Goal: Task Accomplishment & Management: Manage account settings

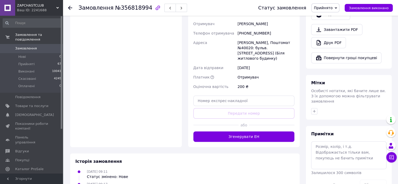
scroll to position [209, 0]
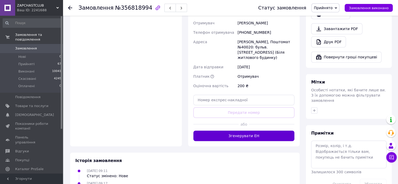
click at [258, 130] on button "Згенерувати ЕН" at bounding box center [243, 135] width 101 height 10
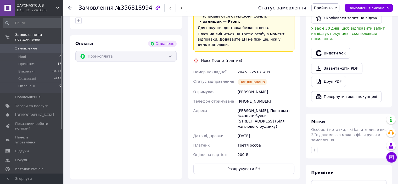
scroll to position [131, 0]
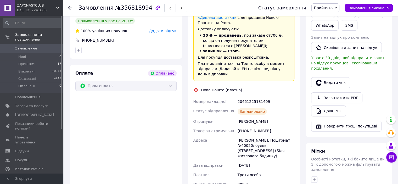
click at [255, 100] on div "20451225181409" at bounding box center [265, 101] width 59 height 9
copy div "20451225181409"
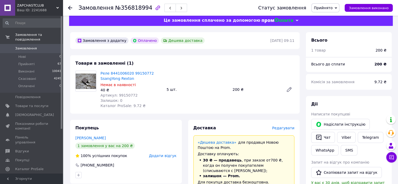
scroll to position [0, 0]
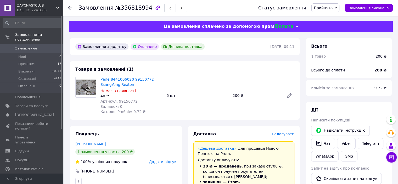
click at [125, 103] on span "Артикул: 99150772" at bounding box center [118, 101] width 37 height 4
copy span "99150772"
click at [47, 60] on li "Прийняті 67" at bounding box center [32, 63] width 64 height 7
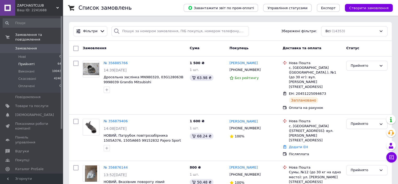
scroll to position [1964, 0]
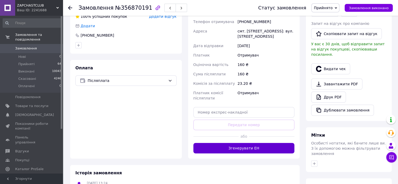
scroll to position [157, 0]
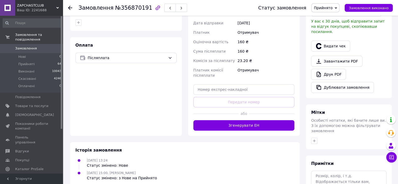
drag, startPoint x: 152, startPoint y: 59, endPoint x: 145, endPoint y: 64, distance: 8.6
click at [151, 59] on span "Післяплата" at bounding box center [127, 58] width 78 height 6
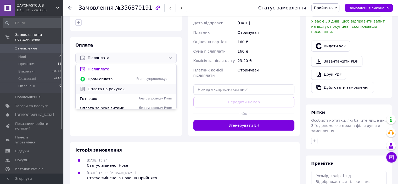
click at [124, 90] on span "Оплата на рахунок" at bounding box center [130, 88] width 84 height 5
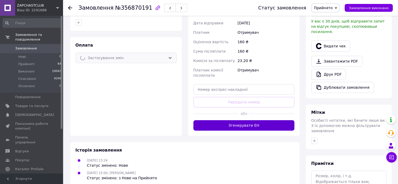
click at [257, 126] on button "Згенерувати ЕН" at bounding box center [243, 125] width 101 height 10
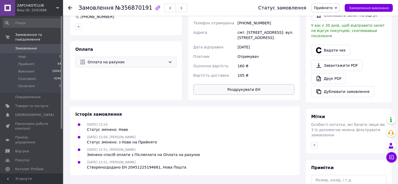
scroll to position [78, 0]
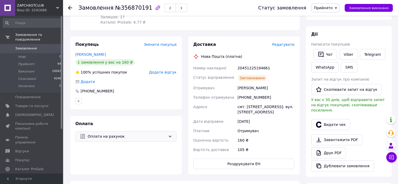
click at [258, 66] on div "20451225194661" at bounding box center [265, 67] width 59 height 9
copy div "20451225194661"
click at [53, 60] on li "Прийняті 64" at bounding box center [32, 63] width 64 height 7
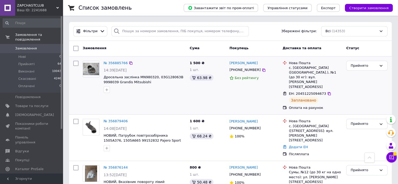
scroll to position [941, 0]
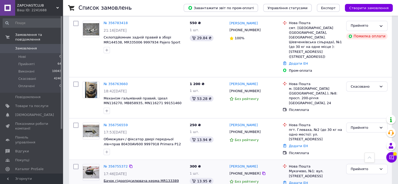
click at [154, 178] on span "Бачок гідропідсилювача керма MR133389 (81416996) Pajero Sport 00- Mitsubishi" at bounding box center [141, 182] width 75 height 9
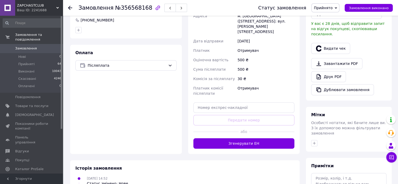
scroll to position [157, 0]
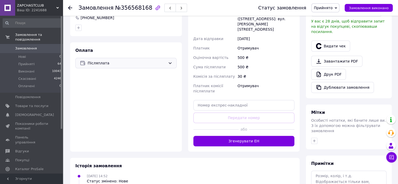
click at [123, 67] on div "Післяплата" at bounding box center [125, 63] width 101 height 10
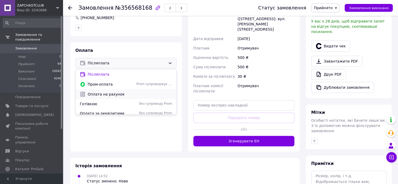
click at [111, 91] on div "Оплата на рахунок" at bounding box center [126, 94] width 101 height 10
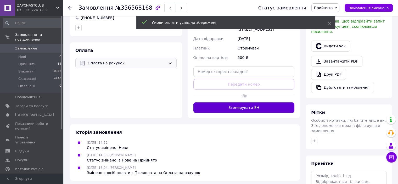
click at [236, 140] on div "[DATE] 14:52 Статус змінено: Нове" at bounding box center [184, 145] width 223 height 10
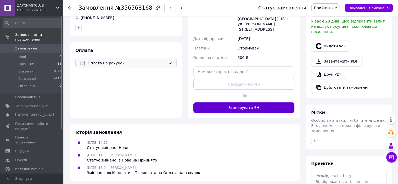
click at [244, 104] on button "Згенерувати ЕН" at bounding box center [243, 107] width 101 height 10
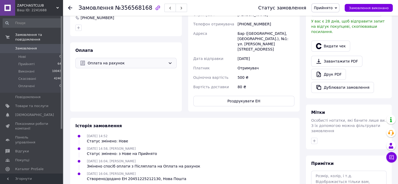
scroll to position [26, 0]
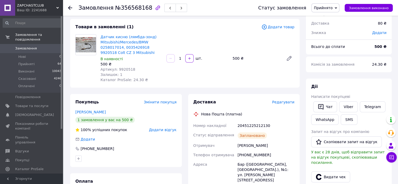
click at [248, 125] on div "20451225212130" at bounding box center [265, 125] width 59 height 9
copy div "20451225212130"
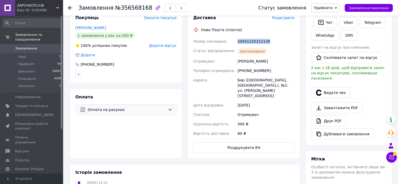
scroll to position [78, 0]
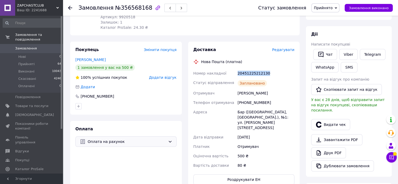
copy div "20451225212130"
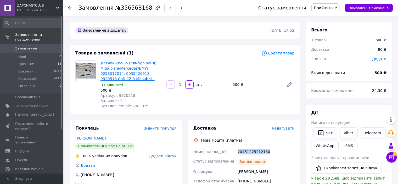
click at [130, 70] on link "Датчик кисню (лямбда-зонд) Mitsubishi/Mercedes/BMW 0258017014, 0035426918 99205…" at bounding box center [128, 71] width 56 height 20
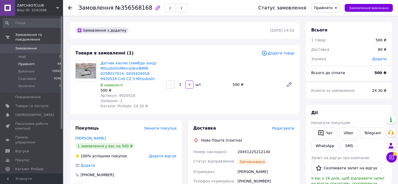
click at [48, 60] on li "Прийняті 64" at bounding box center [32, 63] width 64 height 7
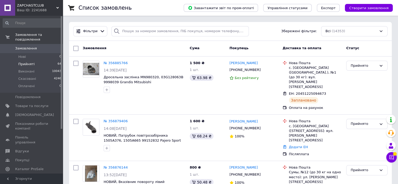
click at [48, 60] on li "Прийняті 64" at bounding box center [32, 63] width 64 height 7
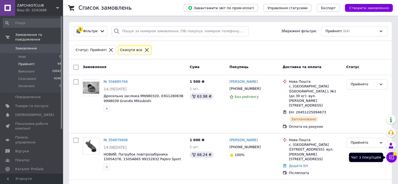
click at [391, 156] on icon at bounding box center [390, 156] width 5 height 5
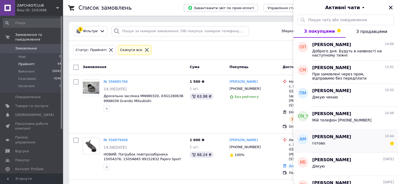
click at [350, 147] on div "готово" at bounding box center [353, 144] width 82 height 8
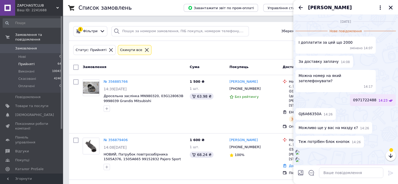
click at [389, 8] on icon "Закрити" at bounding box center [390, 7] width 5 height 5
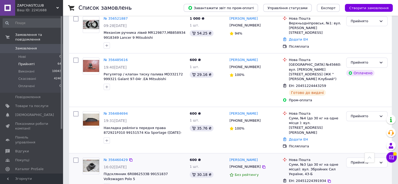
scroll to position [1863, 0]
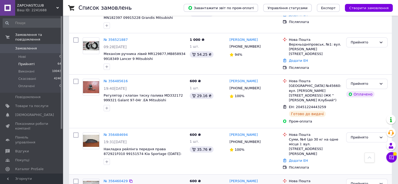
drag, startPoint x: 354, startPoint y: 35, endPoint x: 356, endPoint y: 39, distance: 5.3
click at [354, 181] on div "Прийнято" at bounding box center [363, 183] width 26 height 5
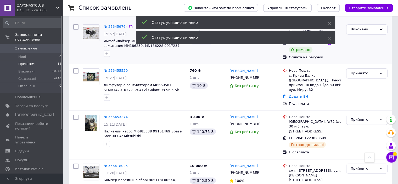
scroll to position [2098, 0]
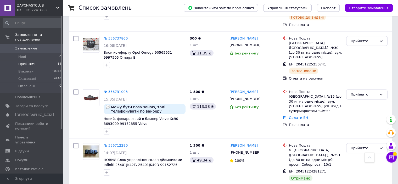
scroll to position [1098, 0]
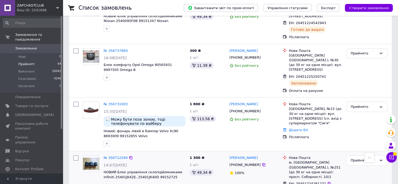
drag, startPoint x: 367, startPoint y: 67, endPoint x: 365, endPoint y: 73, distance: 5.8
click at [366, 158] on div "Прийнято" at bounding box center [363, 160] width 26 height 5
click at [363, 167] on li "Виконано" at bounding box center [366, 172] width 41 height 10
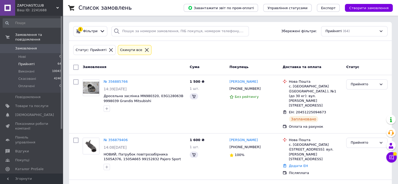
scroll to position [0, 0]
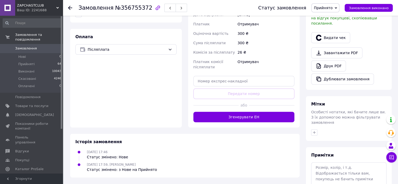
scroll to position [183, 0]
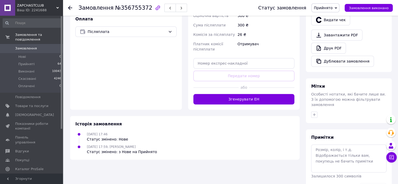
click at [148, 37] on div "Оплата Післяплата" at bounding box center [126, 60] width 112 height 99
click at [148, 34] on span "Післяплата" at bounding box center [127, 32] width 78 height 6
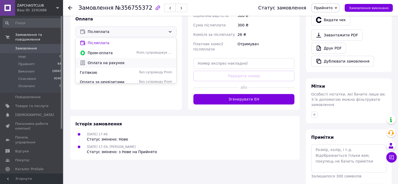
click at [124, 63] on span "Оплата на рахунок" at bounding box center [130, 62] width 84 height 5
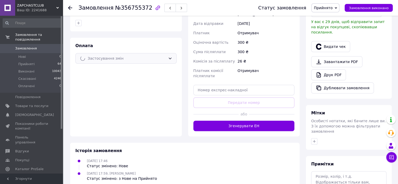
scroll to position [131, 0]
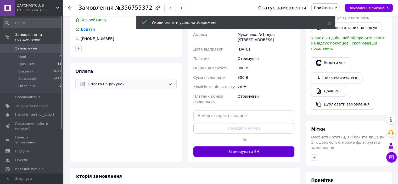
click at [241, 148] on button "Згенерувати ЕН" at bounding box center [243, 151] width 101 height 10
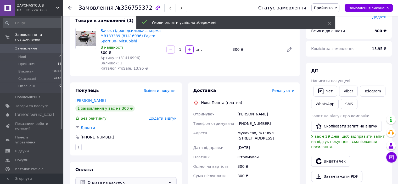
scroll to position [26, 0]
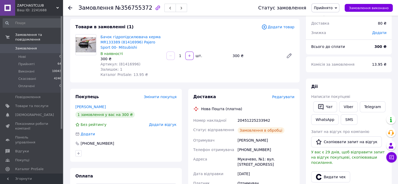
click at [248, 122] on div "20451225233942" at bounding box center [265, 120] width 59 height 9
copy div "20451225233942"
click at [52, 60] on li "Прийняті 64" at bounding box center [32, 63] width 64 height 7
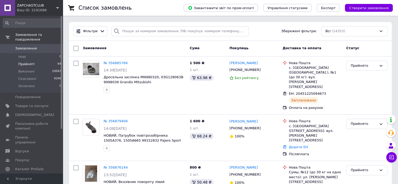
scroll to position [1152, 0]
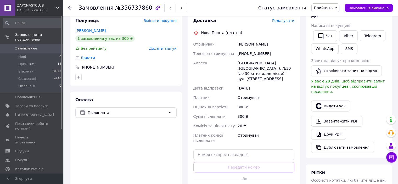
scroll to position [157, 0]
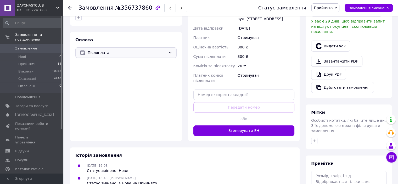
drag, startPoint x: 124, startPoint y: 52, endPoint x: 122, endPoint y: 56, distance: 4.7
click at [124, 53] on span "Післяплата" at bounding box center [127, 53] width 78 height 6
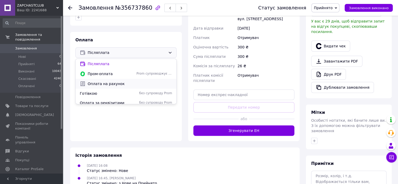
click at [105, 81] on div "Оплата на рахунок" at bounding box center [126, 84] width 94 height 6
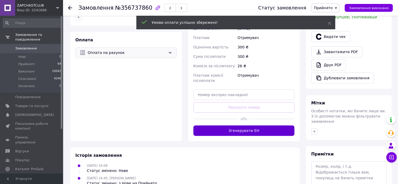
click at [276, 123] on div "Замовлення з додатку [DATE] 16:08 Товари в замовленні (1) Додати товар Блок ком…" at bounding box center [185, 40] width 236 height 350
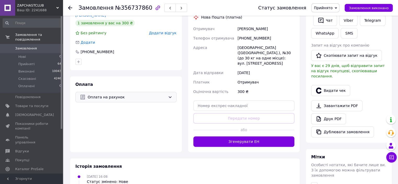
scroll to position [131, 0]
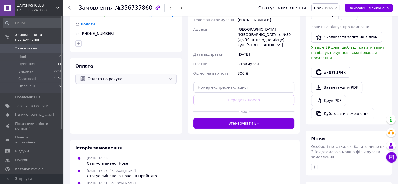
click at [126, 81] on span "Оплата на рахунок" at bounding box center [127, 79] width 78 height 6
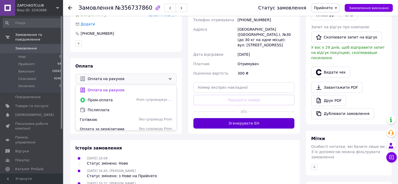
click at [261, 122] on button "Згенерувати ЕН" at bounding box center [243, 123] width 101 height 10
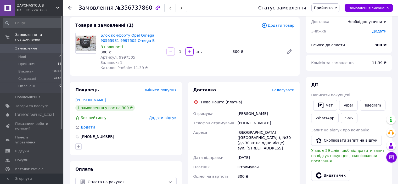
scroll to position [26, 0]
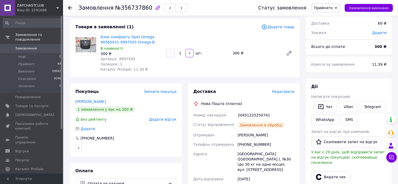
click at [257, 113] on div "20451225250741" at bounding box center [265, 114] width 59 height 9
copy div "20451225250741"
click at [55, 60] on li "Прийняті 64" at bounding box center [32, 63] width 64 height 7
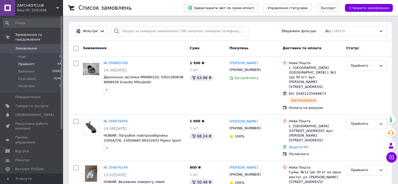
scroll to position [900, 0]
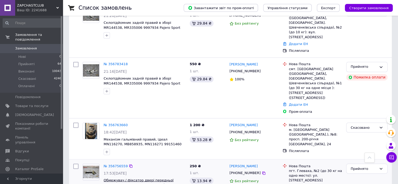
click at [156, 178] on span "Обмежувач / фіксатор двері передньої лів=прав 80430AV600 9997918 Primera P12 NI…" at bounding box center [142, 185] width 77 height 14
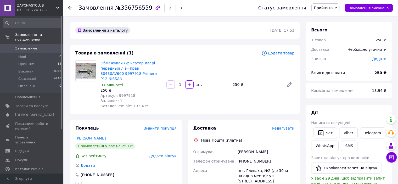
scroll to position [131, 0]
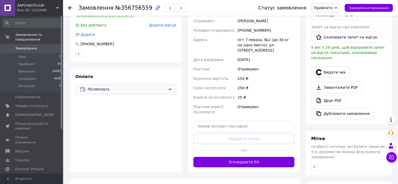
click at [136, 86] on span "Післяплата" at bounding box center [127, 89] width 78 height 6
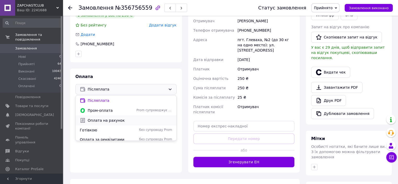
click at [113, 118] on span "Оплата на рахунок" at bounding box center [130, 120] width 84 height 5
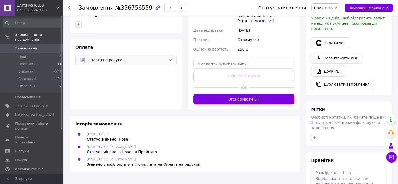
scroll to position [192, 0]
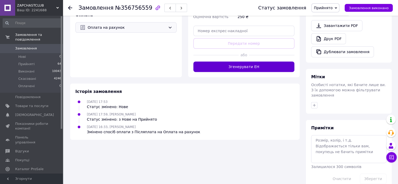
click at [253, 61] on button "Згенерувати ЕН" at bounding box center [243, 66] width 101 height 10
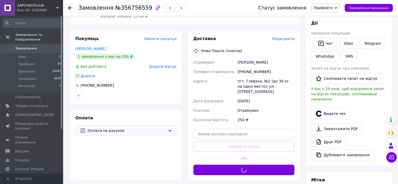
scroll to position [88, 0]
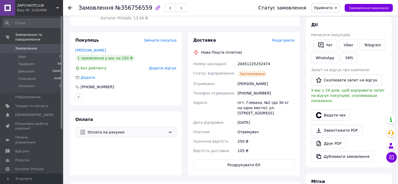
click at [257, 59] on div "20451225252474" at bounding box center [265, 63] width 59 height 9
copy div "20451225252474"
click at [48, 60] on li "Прийняті 64" at bounding box center [32, 63] width 64 height 7
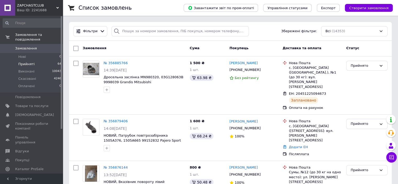
scroll to position [2846, 0]
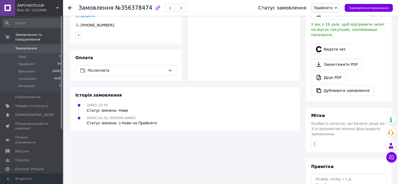
scroll to position [157, 0]
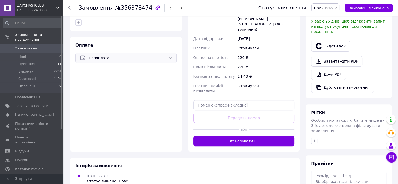
click at [133, 55] on span "Післяплата" at bounding box center [127, 58] width 78 height 6
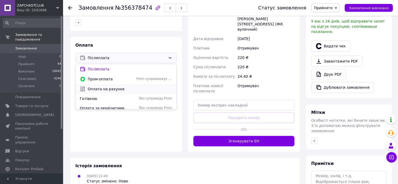
click at [115, 86] on span "Оплата на рахунок" at bounding box center [130, 88] width 84 height 5
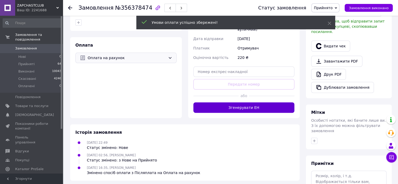
click at [243, 102] on button "Згенерувати ЕН" at bounding box center [243, 107] width 101 height 10
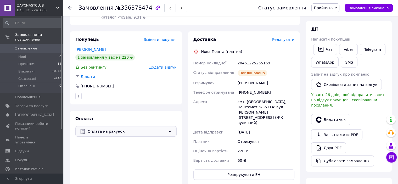
scroll to position [52, 0]
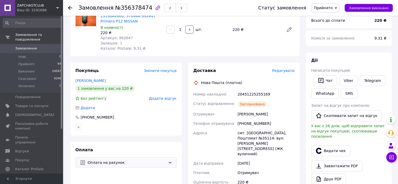
click at [248, 89] on div "20451225255169" at bounding box center [265, 93] width 59 height 9
copy div "20451225255169"
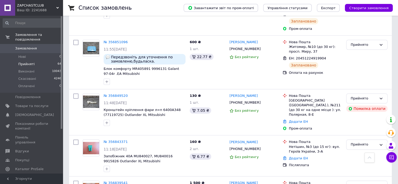
scroll to position [418, 0]
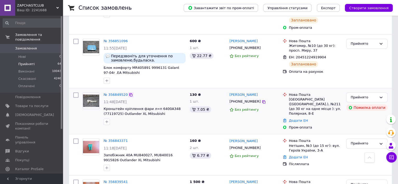
click at [130, 93] on icon at bounding box center [131, 95] width 4 height 4
drag, startPoint x: 161, startPoint y: 89, endPoint x: 104, endPoint y: 81, distance: 57.7
click at [104, 90] on div "№ 356849520 11:48[DATE] Кронштейн кріплення фари л=п 6400A348 (77119725) Outlan…" at bounding box center [144, 108] width 86 height 37
copy div "Кронштейн кріплення фари л=п 6400A348 (77119725) Outlander XL Mitsubishi"
drag, startPoint x: 257, startPoint y: 65, endPoint x: 228, endPoint y: 65, distance: 29.5
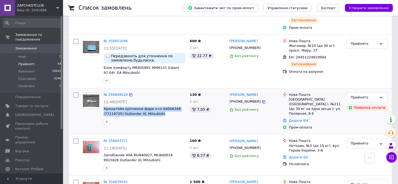
click at [228, 90] on div "[PERSON_NAME] [PHONE_NUMBER] Без рейтингу" at bounding box center [253, 111] width 53 height 42
copy link "[PERSON_NAME]"
click at [262, 100] on icon at bounding box center [263, 101] width 3 height 3
click at [302, 97] on div "[GEOGRAPHIC_DATA] ([GEOGRAPHIC_DATA].), №211 (до 30 кг на одне місце ): ул. Пол…" at bounding box center [315, 106] width 53 height 19
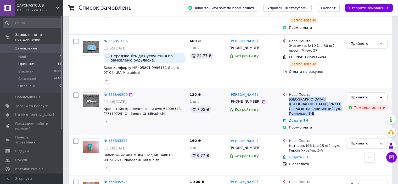
click at [302, 97] on div "[GEOGRAPHIC_DATA] ([GEOGRAPHIC_DATA].), №211 (до 30 кг на одне місце ): ул. Пол…" at bounding box center [315, 106] width 53 height 19
copy ul "[GEOGRAPHIC_DATA] ([GEOGRAPHIC_DATA].), №211 (до 30 кг на одне місце ): ул. Пол…"
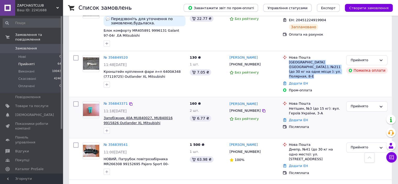
scroll to position [471, 0]
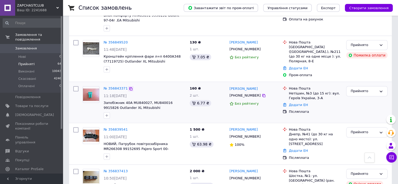
click at [129, 87] on icon at bounding box center [131, 89] width 4 height 4
drag, startPoint x: 148, startPoint y: 77, endPoint x: 105, endPoint y: 69, distance: 43.7
click at [104, 84] on div "№ 356843371 11:18, 12.08.2025 Запобіжник 40А MU840027, MU840016 9915826 Outland…" at bounding box center [144, 102] width 86 height 37
copy div "Запобіжник 40А MU840027, MU840016 9915826 Outlander XL Mitsubishi"
drag, startPoint x: 267, startPoint y: 55, endPoint x: 229, endPoint y: 56, distance: 37.4
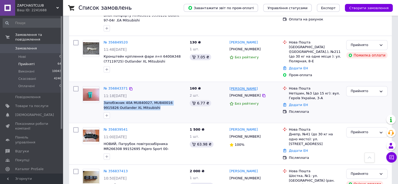
click at [229, 85] on div "[PERSON_NAME]" at bounding box center [254, 88] width 50 height 6
copy link "[PERSON_NAME]"
click at [261, 93] on icon at bounding box center [263, 95] width 4 height 4
click at [307, 91] on div "Нетішин, №3 (до 15 кг): вул. Героїв України, 3-А" at bounding box center [315, 95] width 53 height 9
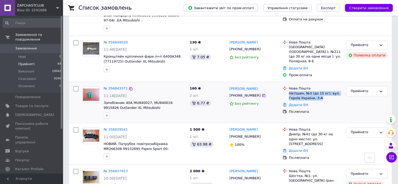
click at [307, 91] on div "Нетішин, №3 (до 15 кг): вул. Героїв України, 3-А" at bounding box center [315, 95] width 53 height 9
copy ul "Нетішин, №3 (до 15 кг): вул. Героїв України, 3-А"
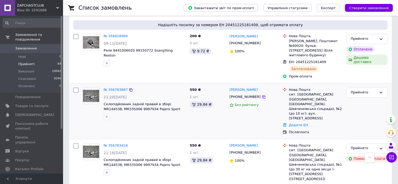
scroll to position [758, 0]
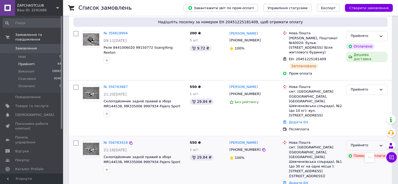
click at [375, 142] on div "Прийнято" at bounding box center [363, 144] width 26 height 5
click at [368, 161] on li "Скасовано" at bounding box center [366, 166] width 41 height 10
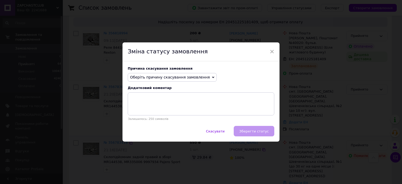
drag, startPoint x: 154, startPoint y: 77, endPoint x: 153, endPoint y: 98, distance: 20.9
click at [154, 78] on span "Оберіть причину скасування замовлення" at bounding box center [170, 77] width 80 height 4
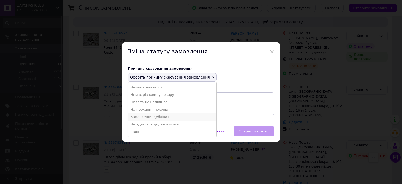
click at [154, 115] on li "Замовлення-дублікат" at bounding box center [172, 116] width 88 height 7
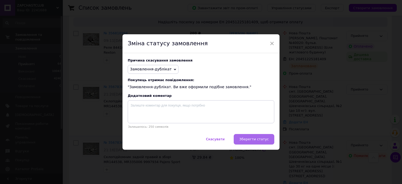
click at [265, 141] on span "Зберегти статус" at bounding box center [254, 139] width 30 height 4
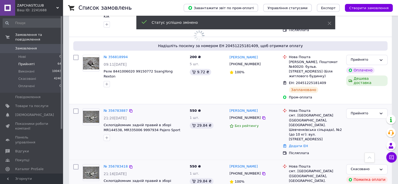
scroll to position [732, 0]
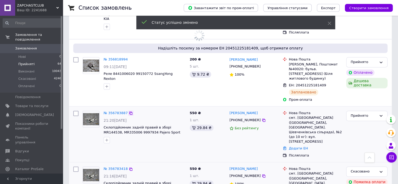
click at [129, 111] on icon at bounding box center [131, 113] width 4 height 4
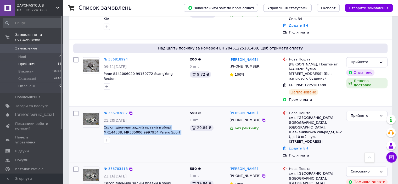
drag, startPoint x: 179, startPoint y: 78, endPoint x: 103, endPoint y: 75, distance: 75.9
click at [103, 108] on div "№ 356783887 21:20, 11.08.2025 Склопідйомник задній правий в зборі MR144538, MR3…" at bounding box center [144, 126] width 86 height 37
copy span "Склопідйомник задній правий в зборі MR144538, MR335006 9997934 Pajero Sport 00-…"
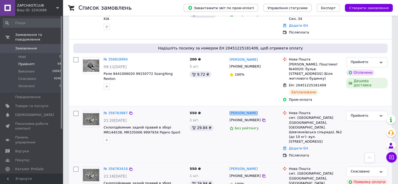
copy link "Ігор Якименко"
drag, startPoint x: 266, startPoint y: 59, endPoint x: 228, endPoint y: 59, distance: 37.9
click at [228, 108] on div "Ігор Якименко +380971788083 Без рейтингу" at bounding box center [253, 133] width 53 height 51
click at [262, 118] on icon at bounding box center [263, 119] width 3 height 3
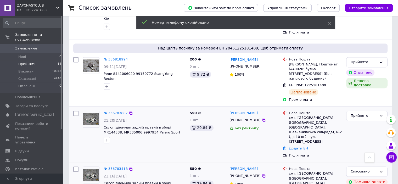
click at [295, 115] on div "смт. [GEOGRAPHIC_DATA] ([GEOGRAPHIC_DATA], [GEOGRAPHIC_DATA]. Шевченківська сіл…" at bounding box center [315, 129] width 53 height 28
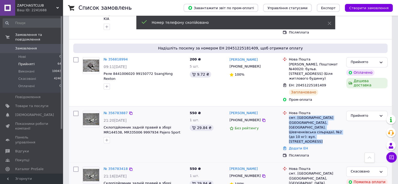
click at [295, 115] on div "смт. [GEOGRAPHIC_DATA] ([GEOGRAPHIC_DATA], [GEOGRAPHIC_DATA]. Шевченківська сіл…" at bounding box center [315, 129] width 53 height 28
copy ul "смт. [GEOGRAPHIC_DATA] ([GEOGRAPHIC_DATA], [GEOGRAPHIC_DATA]. Шевченківська сіл…"
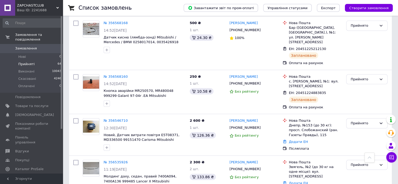
scroll to position [1595, 0]
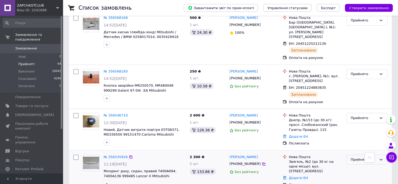
click at [366, 157] on div "Прийнято" at bounding box center [363, 159] width 26 height 5
click at [362, 175] on li "Скасовано" at bounding box center [366, 180] width 41 height 10
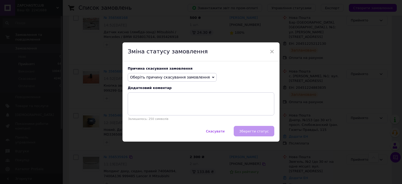
drag, startPoint x: 168, startPoint y: 77, endPoint x: 165, endPoint y: 90, distance: 13.6
click at [168, 77] on span "Оберіть причину скасування замовлення" at bounding box center [170, 77] width 80 height 4
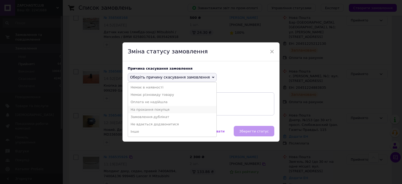
click at [161, 111] on li "На прохання покупця" at bounding box center [172, 109] width 88 height 7
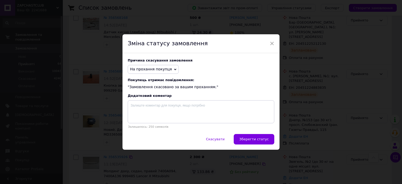
click at [263, 137] on button "Зберегти статус" at bounding box center [253, 139] width 41 height 10
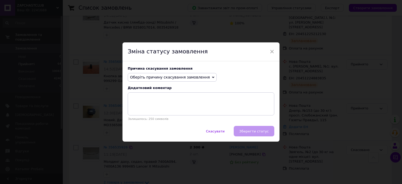
drag, startPoint x: 191, startPoint y: 73, endPoint x: 187, endPoint y: 83, distance: 11.0
click at [191, 74] on span "Оберіть причину скасування замовлення" at bounding box center [172, 77] width 89 height 9
click at [0, 0] on ul "Немає в наявності Немає різновиду товару Оплата не надійшла На прохання покупця…" at bounding box center [0, 0] width 0 height 0
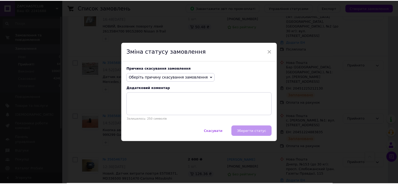
scroll to position [1551, 0]
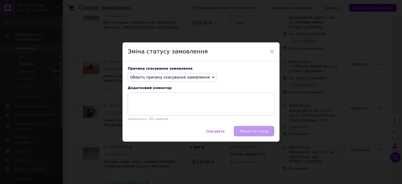
click at [201, 81] on span "Оберіть причину скасування замовлення" at bounding box center [172, 77] width 89 height 9
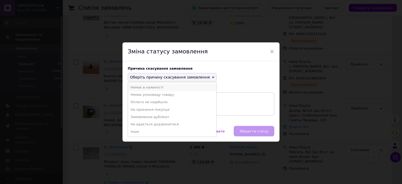
click at [183, 88] on li "Немає в наявності" at bounding box center [172, 87] width 88 height 7
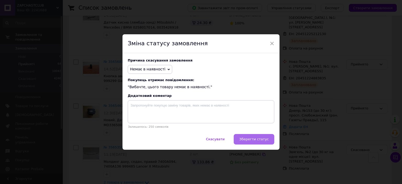
click at [254, 138] on span "Зберегти статус" at bounding box center [254, 139] width 30 height 4
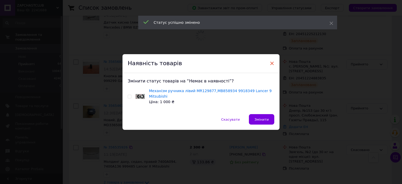
click at [270, 61] on span "×" at bounding box center [271, 63] width 5 height 9
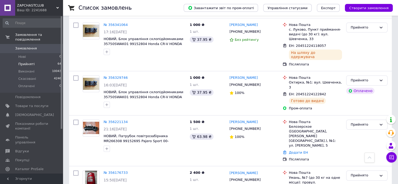
scroll to position [2256, 0]
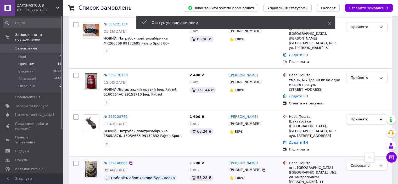
scroll to position [2387, 0]
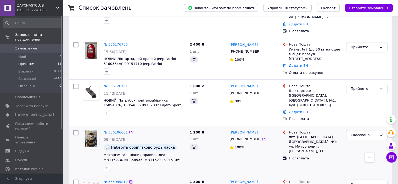
scroll to position [2439, 0]
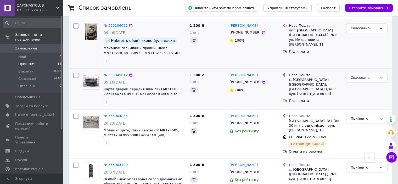
scroll to position [2491, 0]
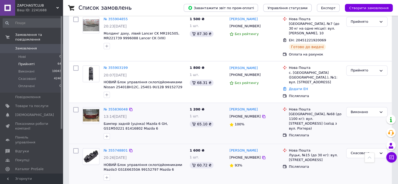
scroll to position [392, 0]
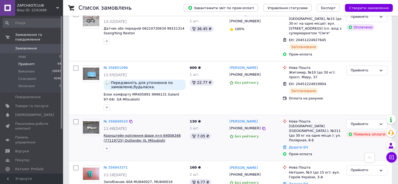
click at [137, 133] on span "Кронштейн кріплення фари л=п 6400A348 (77119725) Outlander XL Mitsubishi" at bounding box center [142, 137] width 77 height 9
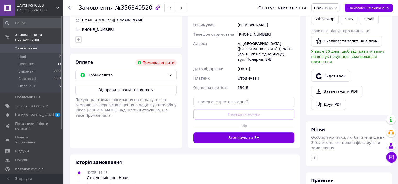
scroll to position [131, 0]
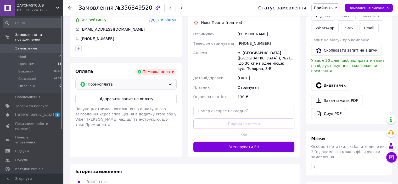
drag, startPoint x: 143, startPoint y: 85, endPoint x: 140, endPoint y: 90, distance: 5.1
click at [143, 86] on span "Пром-оплата" at bounding box center [127, 84] width 78 height 6
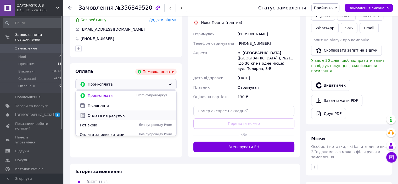
click at [120, 113] on span "Оплата на рахунок" at bounding box center [130, 115] width 84 height 5
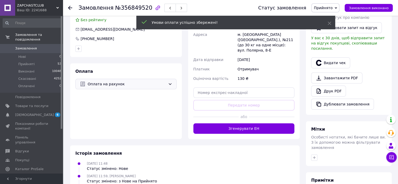
click at [253, 126] on button "Згенерувати ЕН" at bounding box center [243, 128] width 101 height 10
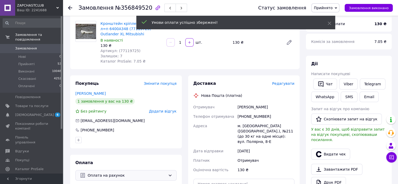
scroll to position [26, 0]
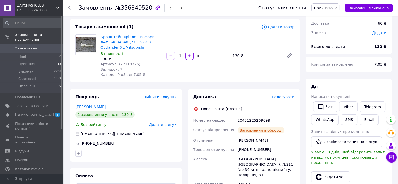
click at [252, 120] on div "20451225269099" at bounding box center [265, 120] width 59 height 9
copy div "20451225269099"
click at [48, 62] on li "Прийняті 53" at bounding box center [32, 63] width 64 height 7
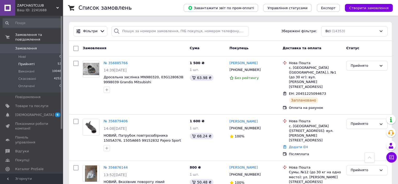
scroll to position [503, 0]
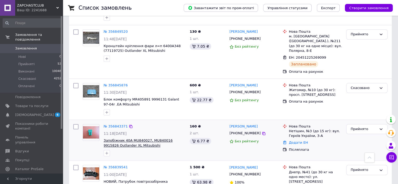
click at [150, 138] on span "Запобіжник 40А MU840027, MU840016 9915826 Outlander XL Mitsubishi" at bounding box center [138, 142] width 69 height 9
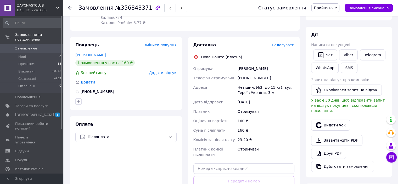
scroll to position [131, 0]
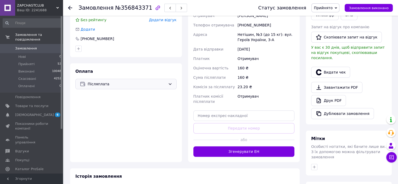
drag, startPoint x: 116, startPoint y: 78, endPoint x: 113, endPoint y: 87, distance: 8.8
click at [116, 79] on div "Оплата Післяплата" at bounding box center [126, 112] width 112 height 99
click at [113, 87] on span "Післяплата" at bounding box center [127, 84] width 78 height 6
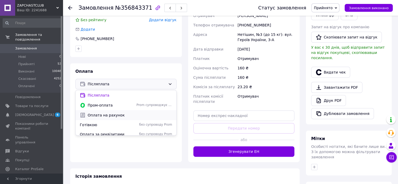
click at [102, 115] on span "Оплата на рахунок" at bounding box center [130, 114] width 84 height 5
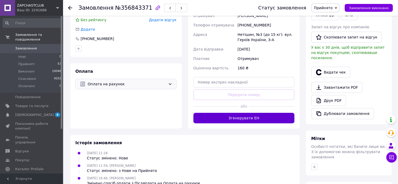
click at [208, 114] on button "Згенерувати ЕН" at bounding box center [243, 118] width 101 height 10
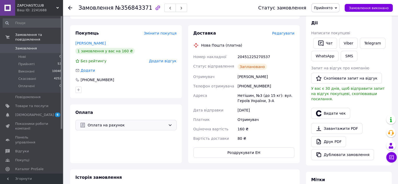
scroll to position [26, 0]
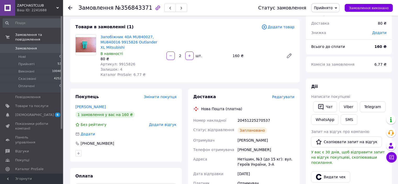
click at [250, 118] on div "20451225270537" at bounding box center [265, 120] width 59 height 9
copy div "20451225270537"
click at [59, 62] on li "Прийняті 53" at bounding box center [32, 63] width 64 height 7
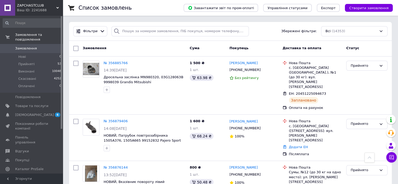
scroll to position [772, 0]
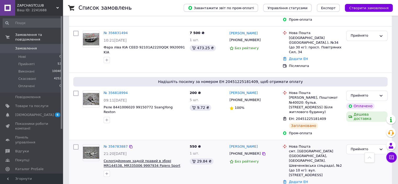
click at [125, 159] on span "Склопідйомник задній правий в зборі MR144538, MR335006 9997934 Pajero Sport 00-…" at bounding box center [142, 166] width 77 height 14
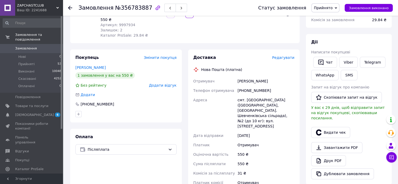
scroll to position [105, 0]
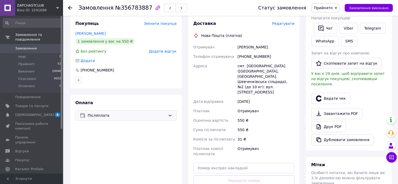
click at [136, 112] on span "Післяплата" at bounding box center [127, 115] width 78 height 6
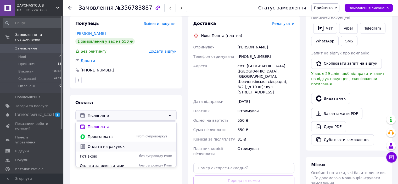
click at [108, 144] on span "Оплата на рахунок" at bounding box center [130, 146] width 84 height 5
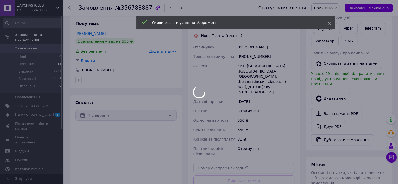
scroll to position [157, 0]
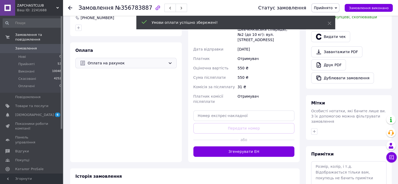
click at [241, 146] on button "Згенерувати ЕН" at bounding box center [243, 151] width 101 height 10
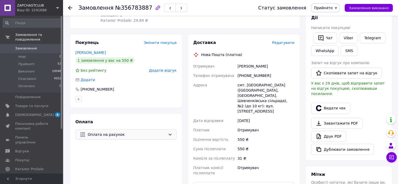
scroll to position [78, 0]
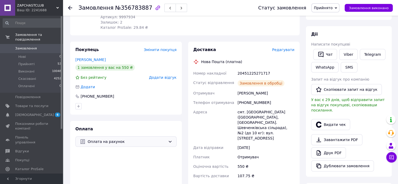
click at [254, 68] on div "20451225271717" at bounding box center [265, 72] width 59 height 9
copy div "20451225271717"
